Goal: Information Seeking & Learning: Compare options

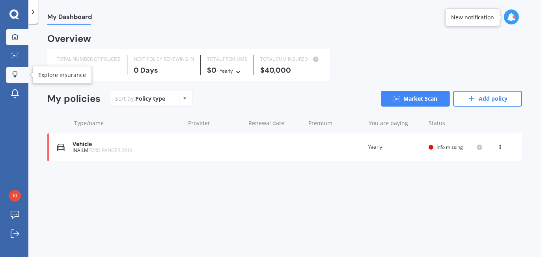
click at [13, 71] on icon at bounding box center [15, 74] width 6 height 7
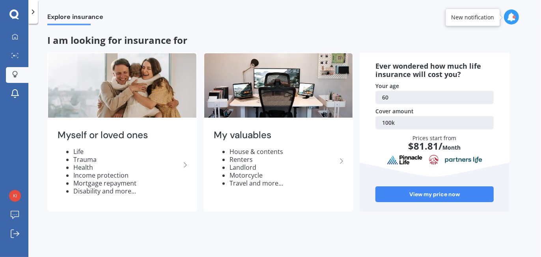
click at [34, 11] on polyline at bounding box center [33, 12] width 2 height 4
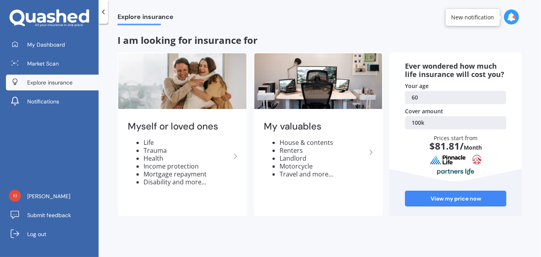
click at [37, 82] on span "Explore insurance" at bounding box center [49, 83] width 45 height 8
click at [102, 11] on icon at bounding box center [103, 12] width 8 height 8
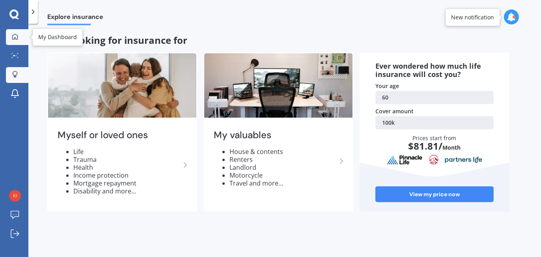
click at [14, 36] on icon at bounding box center [15, 37] width 6 height 6
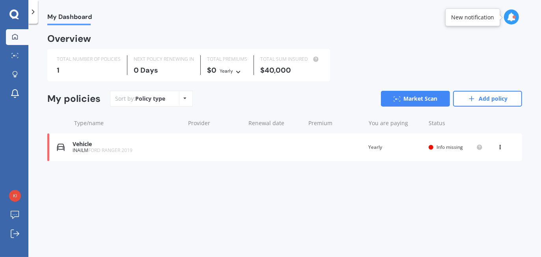
click at [186, 96] on icon at bounding box center [185, 98] width 3 height 5
click at [344, 81] on div "Overview TOTAL NUMBER OF POLICIES 1 NEXT POLICY RENEWING [DATE] TOTAL PREMIUMS …" at bounding box center [284, 107] width 475 height 145
click at [500, 146] on icon at bounding box center [500, 145] width 6 height 5
click at [475, 176] on div "Delete" at bounding box center [483, 178] width 78 height 16
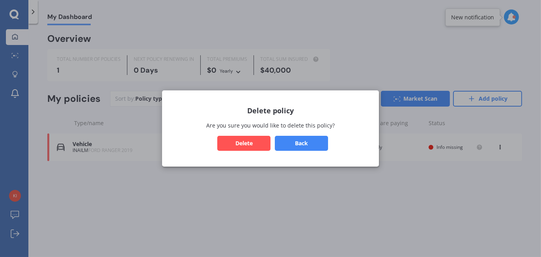
click at [237, 144] on button "Delete" at bounding box center [243, 143] width 53 height 15
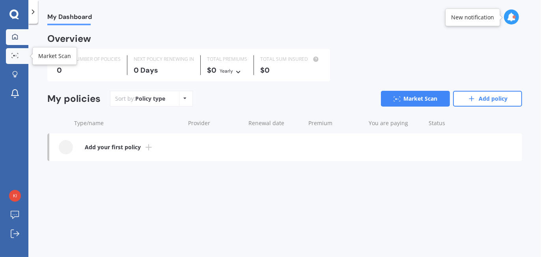
click at [13, 53] on icon at bounding box center [14, 55] width 7 height 5
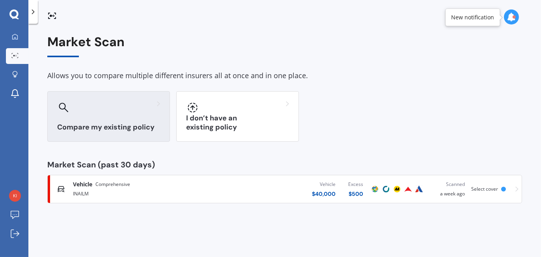
click at [130, 105] on div at bounding box center [108, 107] width 103 height 13
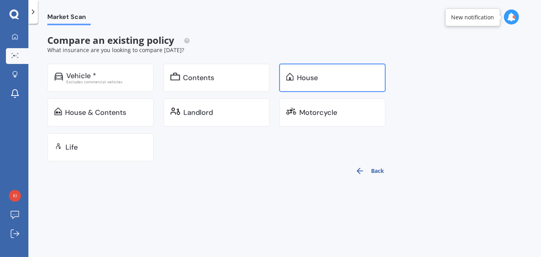
click at [339, 77] on div "House" at bounding box center [338, 78] width 82 height 8
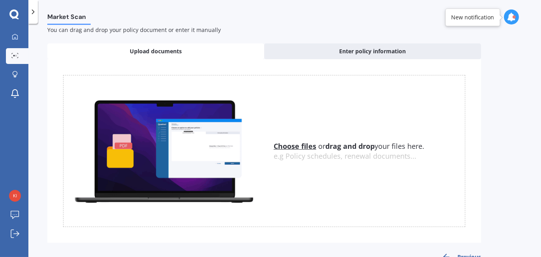
scroll to position [40, 0]
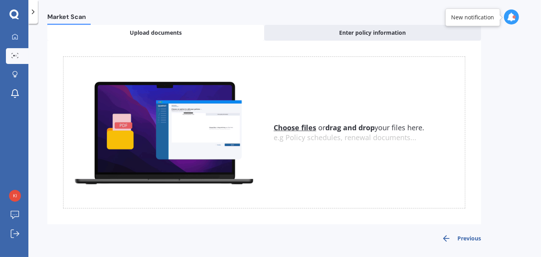
click at [446, 236] on polyline "button" at bounding box center [445, 239] width 3 height 6
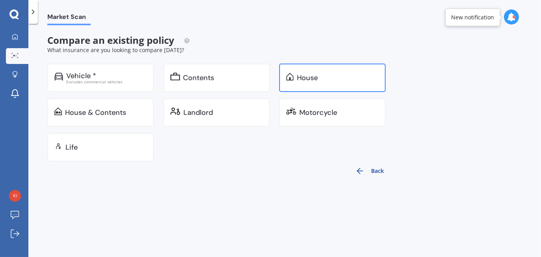
click at [324, 77] on div "House" at bounding box center [338, 78] width 82 height 8
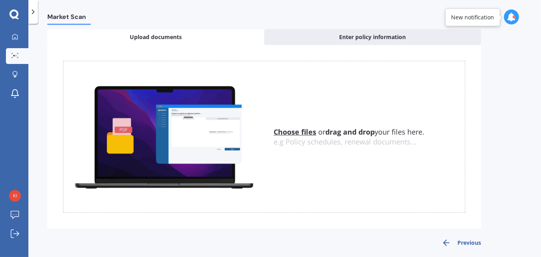
scroll to position [40, 0]
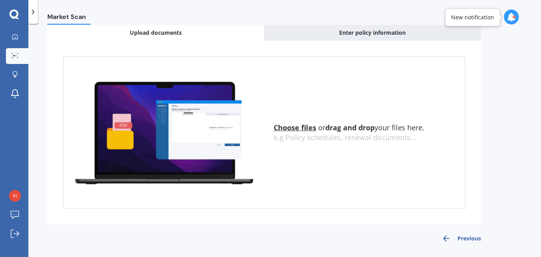
click at [201, 123] on img at bounding box center [164, 132] width 201 height 111
click at [118, 128] on img at bounding box center [164, 132] width 201 height 111
click at [170, 33] on span "Upload documents" at bounding box center [156, 33] width 52 height 8
click at [173, 32] on span "Upload documents" at bounding box center [156, 33] width 52 height 8
click at [316, 33] on div "Enter policy information" at bounding box center [372, 33] width 217 height 16
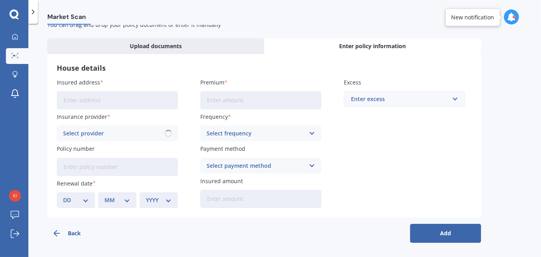
scroll to position [26, 0]
click at [75, 99] on input "Insured address" at bounding box center [117, 101] width 121 height 18
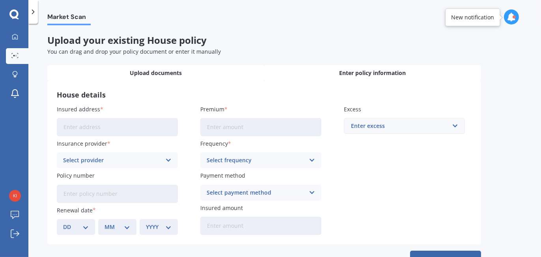
click at [169, 71] on span "Upload documents" at bounding box center [156, 73] width 52 height 8
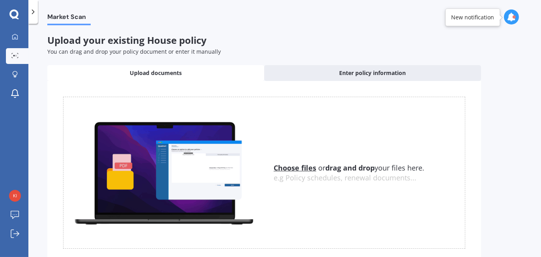
click at [170, 71] on span "Upload documents" at bounding box center [156, 73] width 52 height 8
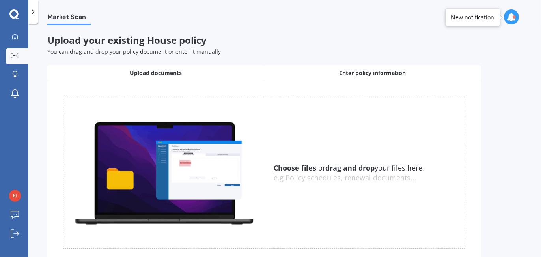
click at [318, 71] on div "Enter policy information" at bounding box center [372, 73] width 217 height 16
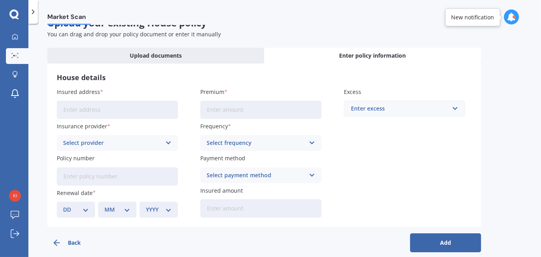
scroll to position [26, 0]
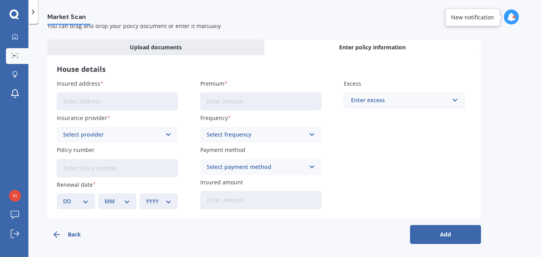
click at [76, 99] on input "Insured address" at bounding box center [117, 101] width 121 height 18
type input "[STREET_ADDRESS]"
click at [216, 101] on input "Premium" at bounding box center [260, 101] width 121 height 18
type input "$2,000.00"
click at [168, 134] on icon at bounding box center [168, 134] width 7 height 9
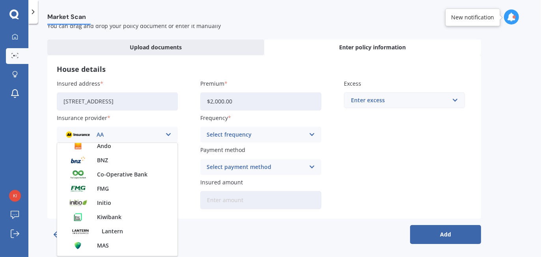
scroll to position [79, 0]
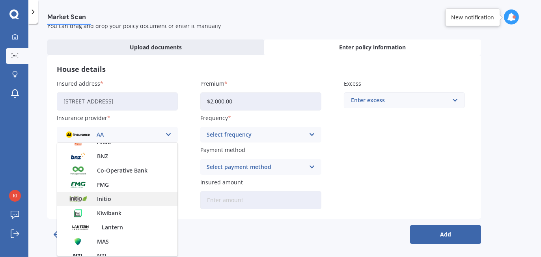
click at [139, 197] on div "Initio" at bounding box center [117, 199] width 120 height 14
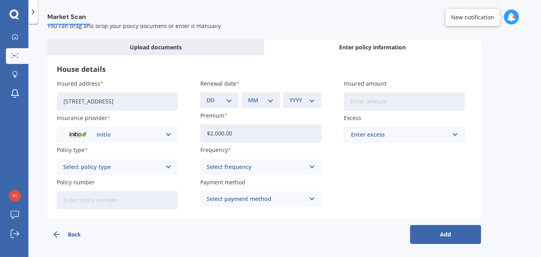
click at [168, 165] on icon at bounding box center [168, 167] width 7 height 9
click at [145, 164] on div "Home Insurance" at bounding box center [112, 167] width 98 height 9
click at [169, 165] on icon at bounding box center [168, 167] width 7 height 9
click at [115, 181] on div "Home Insurance" at bounding box center [117, 182] width 120 height 14
click at [312, 164] on icon at bounding box center [312, 167] width 7 height 9
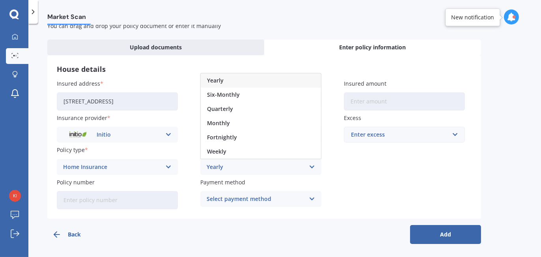
click at [254, 166] on div "Yearly" at bounding box center [256, 167] width 98 height 9
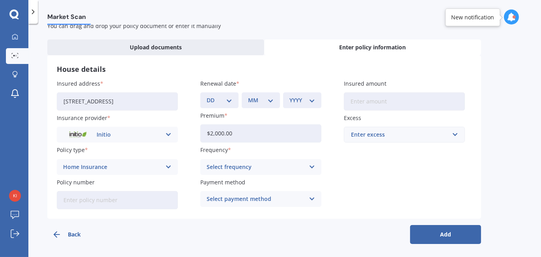
click at [364, 99] on input "Insured amount" at bounding box center [404, 101] width 121 height 18
type input "$650,000"
click at [368, 135] on div "Enter excess" at bounding box center [399, 134] width 97 height 9
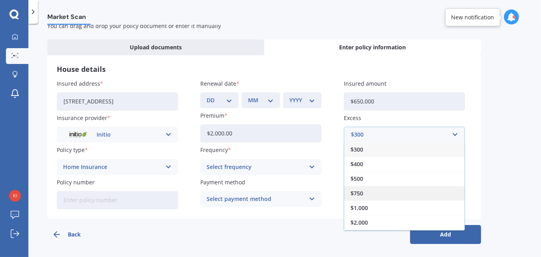
click at [365, 190] on div "$750" at bounding box center [404, 193] width 120 height 15
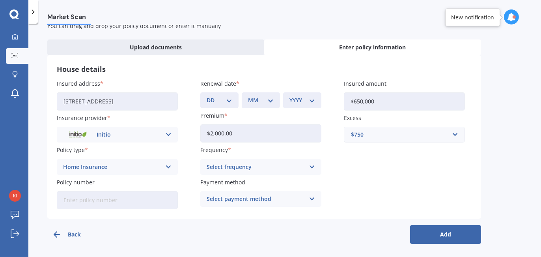
click at [455, 234] on button "Add" at bounding box center [445, 234] width 71 height 19
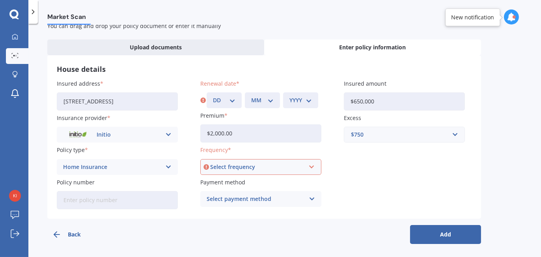
click at [313, 165] on icon at bounding box center [312, 167] width 7 height 9
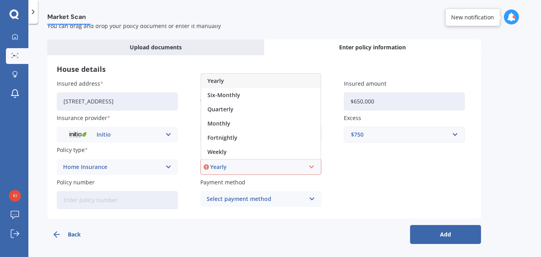
click at [250, 166] on div "Yearly" at bounding box center [257, 167] width 94 height 9
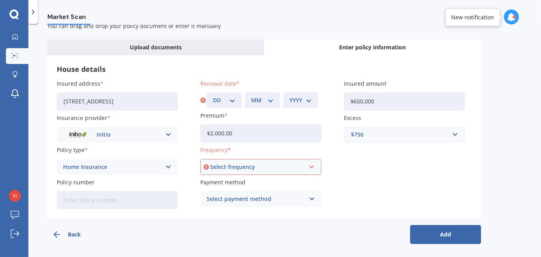
click at [265, 167] on div "Select frequency" at bounding box center [257, 167] width 94 height 9
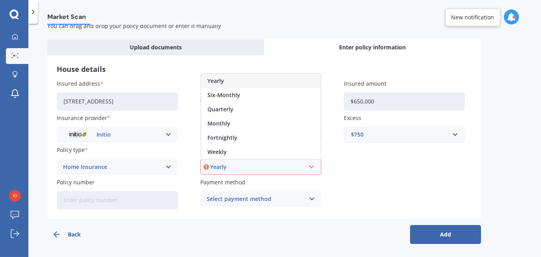
click at [221, 166] on div "Yearly" at bounding box center [257, 167] width 94 height 9
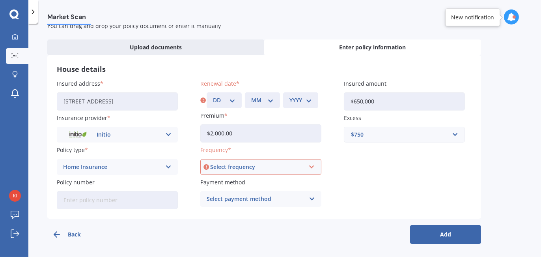
click at [247, 166] on div "Select frequency" at bounding box center [257, 167] width 94 height 9
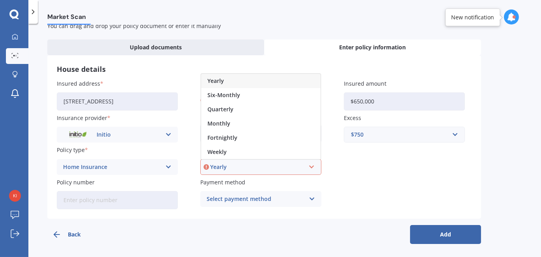
click at [220, 78] on span "Yearly" at bounding box center [216, 81] width 17 height 6
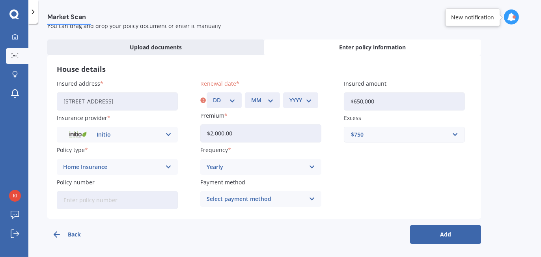
click at [450, 231] on button "Add" at bounding box center [445, 234] width 71 height 19
click at [231, 99] on select "DD 01 02 03 04 05 06 07 08 09 10 11 12 13 14 15 16 17 18 19 20 21 22 23 24 25 2…" at bounding box center [224, 100] width 22 height 9
select select "12"
click at [213, 96] on select "DD 01 02 03 04 05 06 07 08 09 10 11 12 13 14 15 16 17 18 19 20 21 22 23 24 25 2…" at bounding box center [224, 100] width 22 height 9
click at [271, 100] on select "MM 01 02 03 04 05 06 07 08 09 10 11 12" at bounding box center [262, 100] width 22 height 9
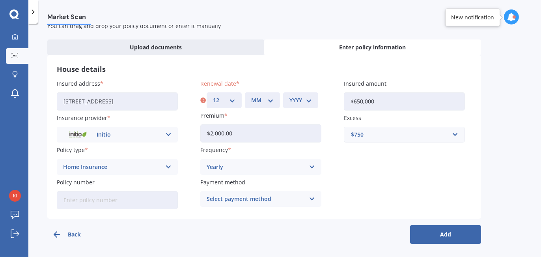
select select "10"
click at [251, 96] on select "MM 01 02 03 04 05 06 07 08 09 10 11 12" at bounding box center [262, 100] width 22 height 9
click at [308, 101] on select "YYYY 2027 2026 2025 2024 2023 2022 2021 2020 2019 2018 2017 2016 2015 2014 2013…" at bounding box center [301, 100] width 22 height 9
select select "2025"
click at [290, 96] on select "YYYY 2027 2026 2025 2024 2023 2022 2021 2020 2019 2018 2017 2016 2015 2014 2013…" at bounding box center [301, 100] width 22 height 9
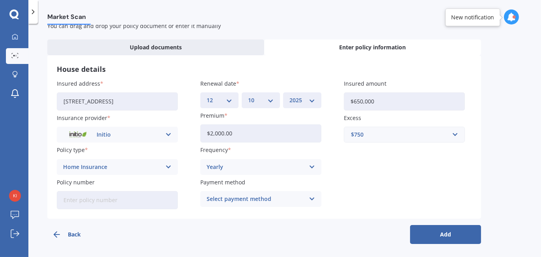
click at [451, 227] on button "Add" at bounding box center [445, 234] width 71 height 19
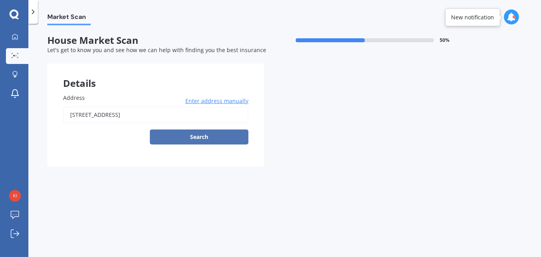
click at [199, 135] on button "Search" at bounding box center [199, 136] width 99 height 15
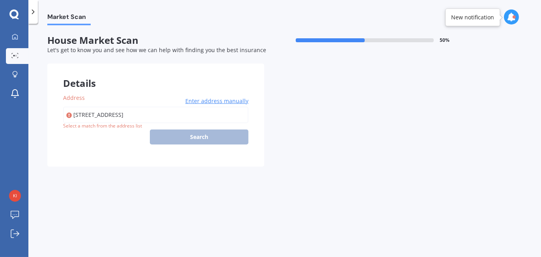
type input "[STREET_ADDRESS]"
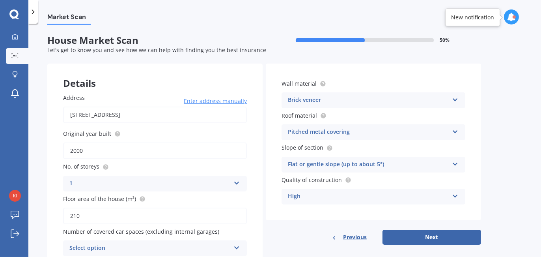
drag, startPoint x: 417, startPoint y: 237, endPoint x: 417, endPoint y: 232, distance: 5.6
click at [416, 234] on button "Next" at bounding box center [432, 237] width 99 height 15
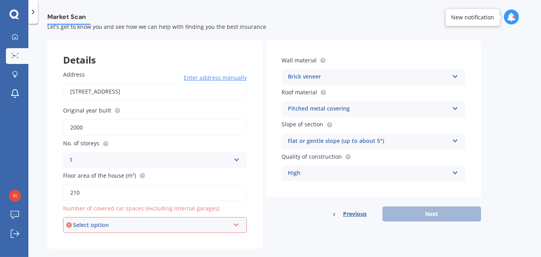
scroll to position [34, 0]
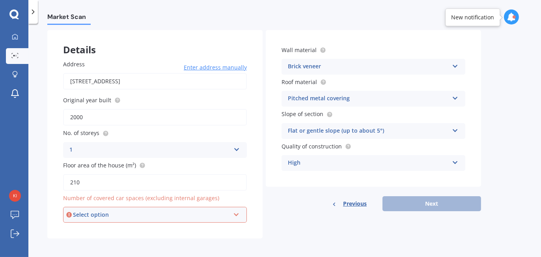
click at [235, 212] on icon at bounding box center [236, 213] width 7 height 6
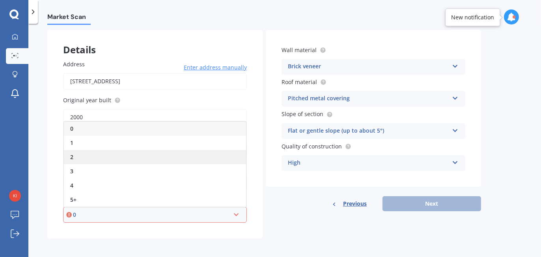
click at [88, 154] on div "2" at bounding box center [155, 157] width 182 height 14
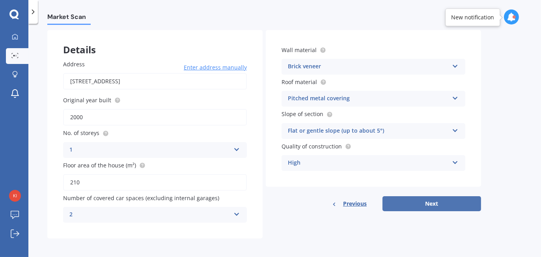
click at [420, 204] on button "Next" at bounding box center [432, 203] width 99 height 15
select select "16"
select select "08"
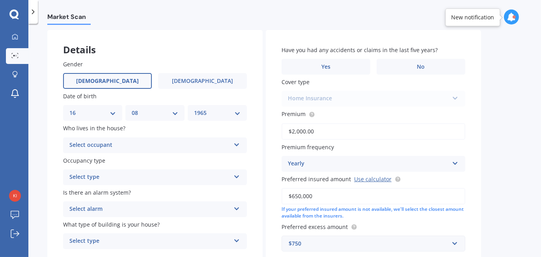
scroll to position [0, 0]
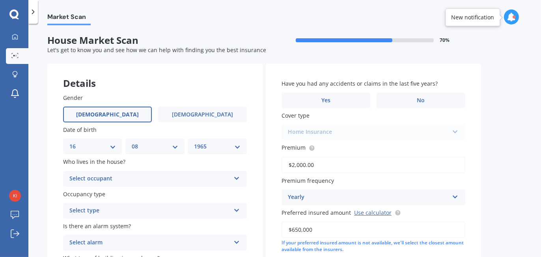
click at [237, 146] on select "YYYY 2009 2008 2007 2006 2005 2004 2003 2002 2001 2000 1999 1998 1997 1996 1995…" at bounding box center [217, 146] width 47 height 9
select select "1966"
click at [194, 142] on select "YYYY 2009 2008 2007 2006 2005 2004 2003 2002 2001 2000 1999 1998 1997 1996 1995…" at bounding box center [217, 146] width 47 height 9
click at [236, 178] on icon at bounding box center [237, 177] width 7 height 6
click at [125, 195] on div "Owner" at bounding box center [155, 194] width 183 height 14
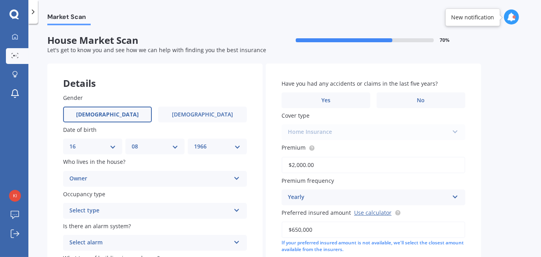
click at [236, 208] on icon at bounding box center [237, 209] width 7 height 6
click at [123, 226] on div "Permanent" at bounding box center [155, 226] width 183 height 14
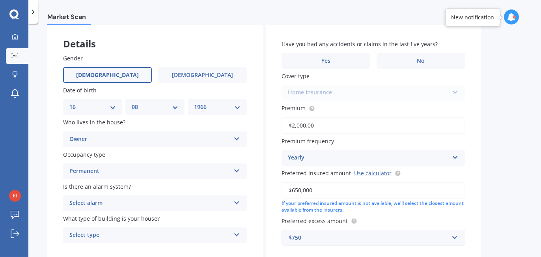
click at [239, 200] on icon at bounding box center [237, 201] width 7 height 6
click at [122, 202] on div "Yes, monitored" at bounding box center [149, 202] width 161 height 9
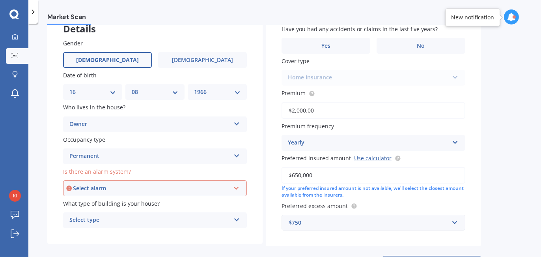
scroll to position [79, 0]
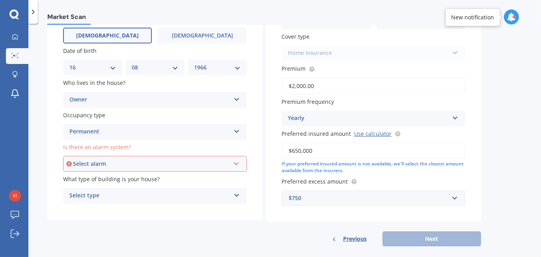
click at [237, 193] on icon at bounding box center [237, 194] width 7 height 6
click at [150, 215] on div "Freestanding" at bounding box center [155, 211] width 183 height 14
click at [107, 37] on span "[DEMOGRAPHIC_DATA]" at bounding box center [107, 35] width 63 height 7
click at [0, 0] on input "[DEMOGRAPHIC_DATA]" at bounding box center [0, 0] width 0 height 0
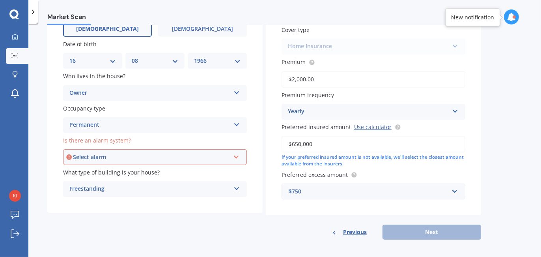
scroll to position [87, 0]
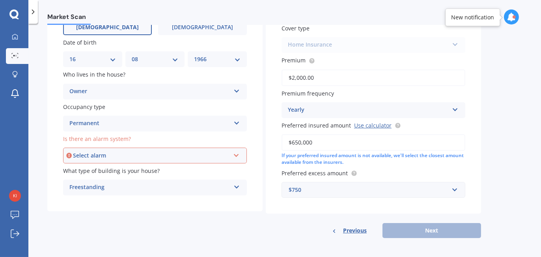
click at [237, 153] on icon at bounding box center [236, 154] width 7 height 6
click at [110, 155] on div "Yes, monitored" at bounding box center [151, 155] width 157 height 9
click at [237, 153] on icon at bounding box center [236, 154] width 7 height 6
click at [121, 153] on div "Yes, monitored" at bounding box center [151, 155] width 157 height 9
click at [237, 153] on icon at bounding box center [236, 154] width 7 height 6
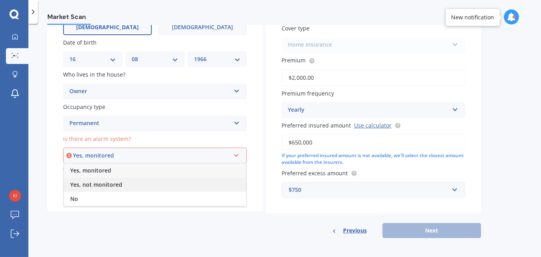
click at [141, 183] on div "Yes, not monitored" at bounding box center [155, 185] width 182 height 14
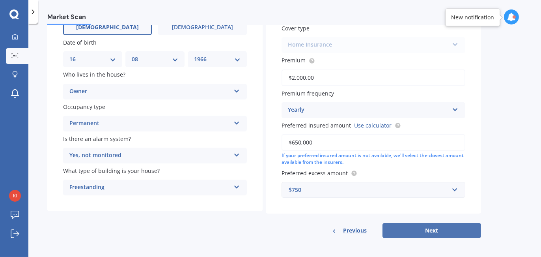
click at [423, 225] on button "Next" at bounding box center [432, 230] width 99 height 15
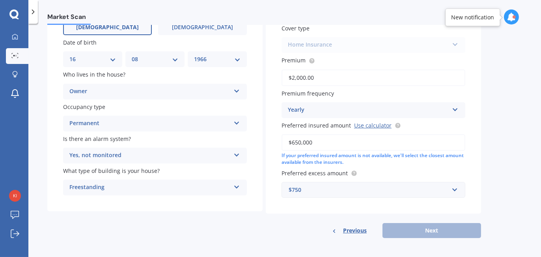
scroll to position [54, 0]
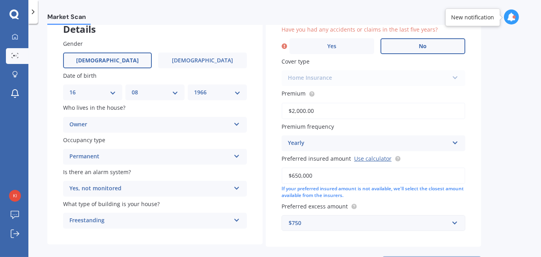
click at [423, 45] on span "No" at bounding box center [423, 46] width 8 height 7
click at [0, 0] on input "No" at bounding box center [0, 0] width 0 height 0
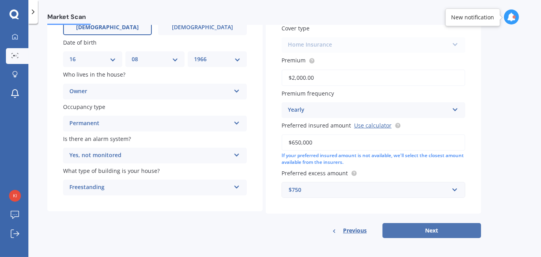
drag, startPoint x: 449, startPoint y: 229, endPoint x: 530, endPoint y: 147, distance: 115.5
click at [449, 228] on button "Next" at bounding box center [432, 230] width 99 height 15
select select "16"
select select "08"
select select "1966"
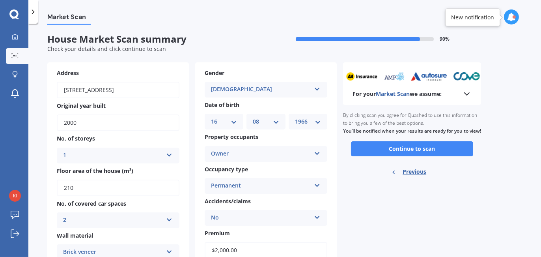
scroll to position [0, 0]
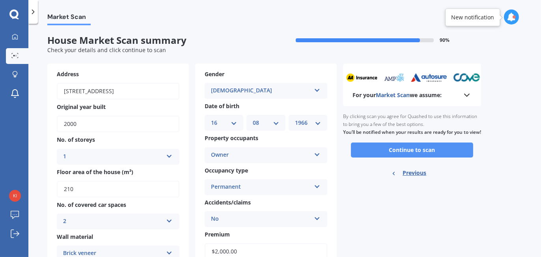
click at [428, 155] on button "Continue to scan" at bounding box center [412, 149] width 122 height 15
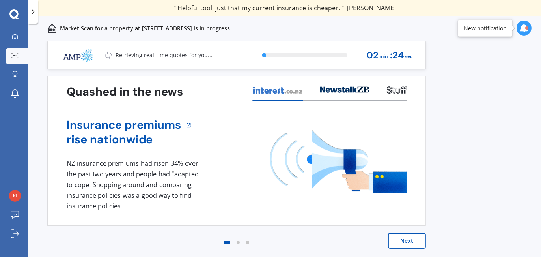
click at [415, 235] on button "Next" at bounding box center [407, 241] width 38 height 16
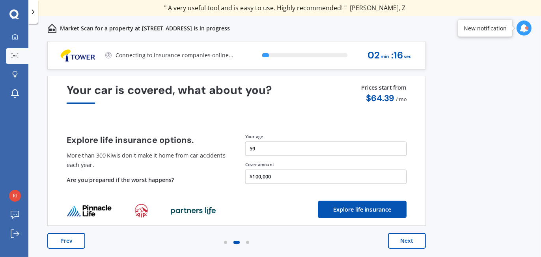
click at [402, 241] on button "Next" at bounding box center [407, 241] width 38 height 16
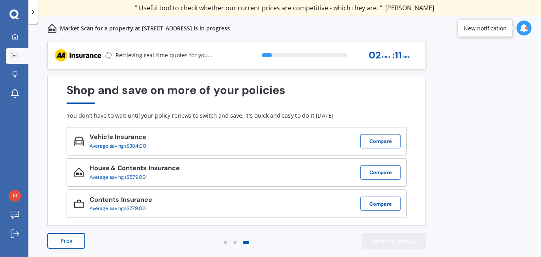
click at [405, 236] on button "View my quotes" at bounding box center [394, 241] width 64 height 16
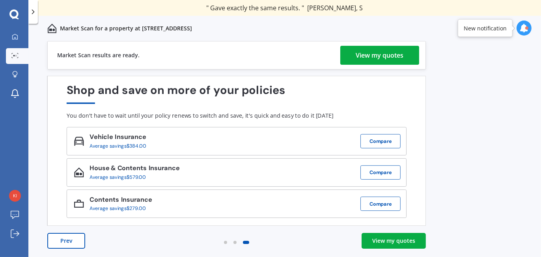
click at [380, 53] on div "View my quotes" at bounding box center [380, 55] width 48 height 19
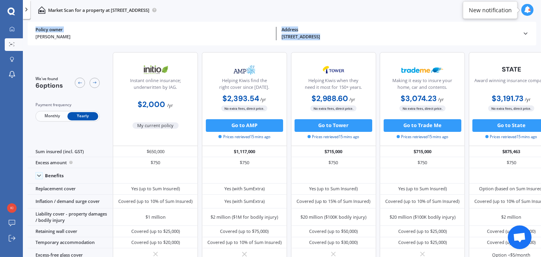
drag, startPoint x: 389, startPoint y: 32, endPoint x: 270, endPoint y: 35, distance: 119.2
click at [270, 35] on div "[PERSON_NAME] Policy owner [STREET_ADDRESS] Address" at bounding box center [283, 34] width 494 height 24
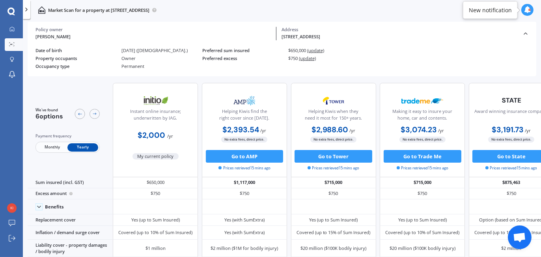
drag, startPoint x: 384, startPoint y: 69, endPoint x: 410, endPoint y: 65, distance: 26.1
click at [322, 72] on div "Policy owner [PERSON_NAME] Address [STREET_ADDRESS] ( 2120 ) Address [STREET_AD…" at bounding box center [282, 60] width 509 height 31
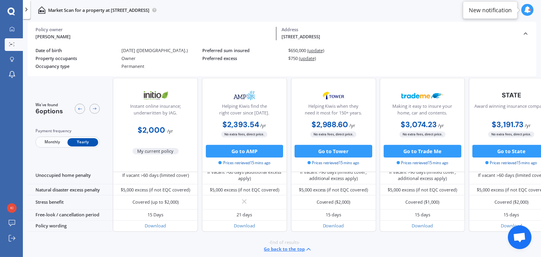
scroll to position [371, 0]
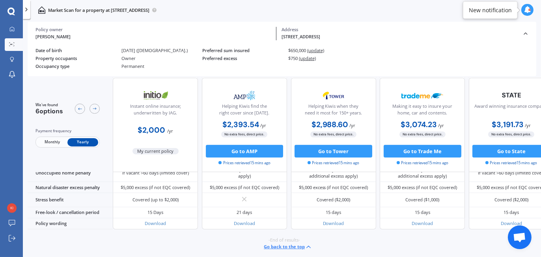
click at [288, 243] on button "Go back to the top" at bounding box center [288, 246] width 49 height 7
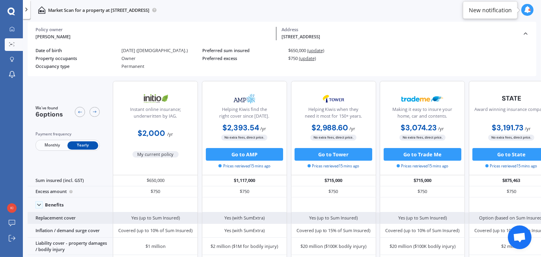
scroll to position [0, 0]
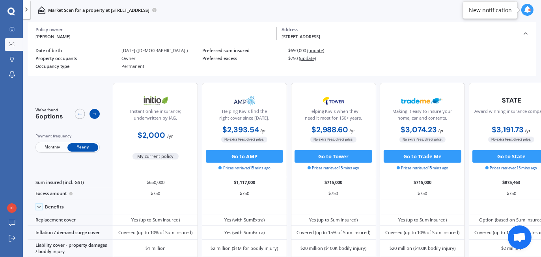
click at [92, 114] on icon at bounding box center [94, 113] width 5 height 5
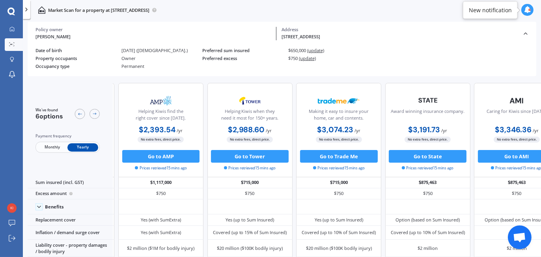
scroll to position [0, 106]
click at [95, 114] on icon at bounding box center [94, 113] width 5 height 5
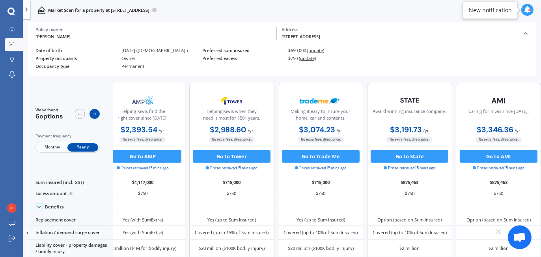
click at [95, 114] on icon at bounding box center [94, 113] width 5 height 5
click at [77, 114] on icon at bounding box center [79, 113] width 5 height 5
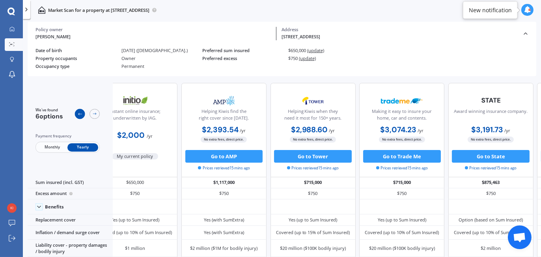
scroll to position [0, 24]
click at [94, 113] on icon at bounding box center [94, 113] width 5 height 5
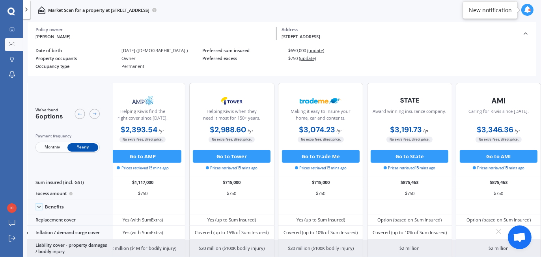
scroll to position [0, 131]
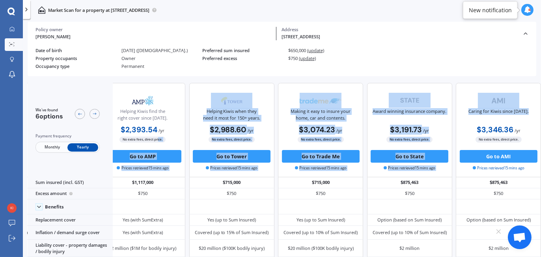
drag, startPoint x: 155, startPoint y: 141, endPoint x: 484, endPoint y: 124, distance: 329.8
click at [484, 124] on div "Instant online insurance; underwritten by IAG. $2,000 / yr My current policy He…" at bounding box center [276, 130] width 530 height 94
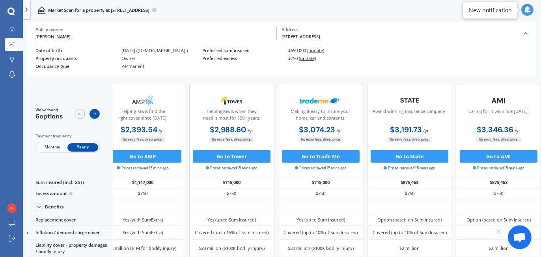
click at [97, 110] on div at bounding box center [95, 114] width 10 height 10
click at [95, 112] on icon at bounding box center [94, 113] width 5 height 5
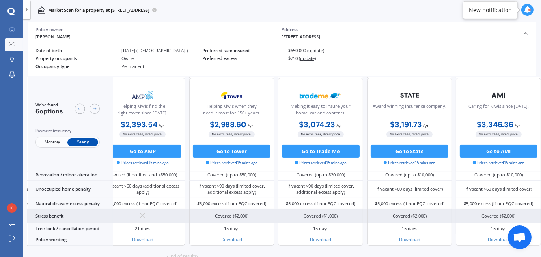
scroll to position [371, 131]
